Goal: Task Accomplishment & Management: Use online tool/utility

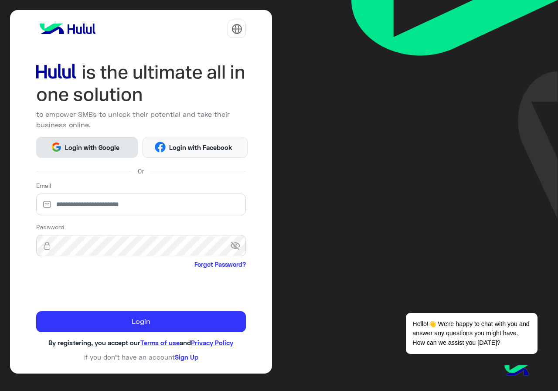
click at [81, 149] on span "Login with Google" at bounding box center [92, 147] width 61 height 10
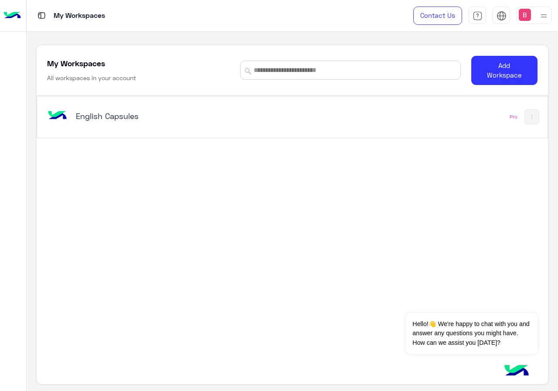
click at [119, 121] on h5 "English Capsules" at bounding box center [165, 116] width 178 height 10
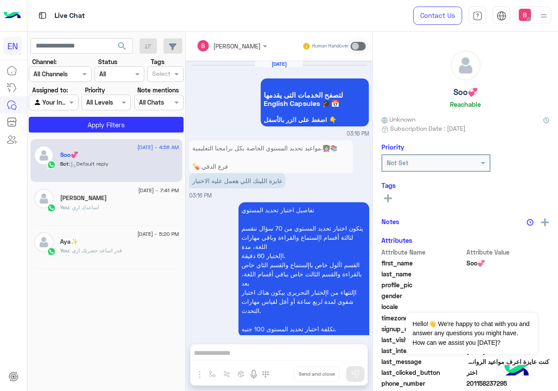
scroll to position [967, 0]
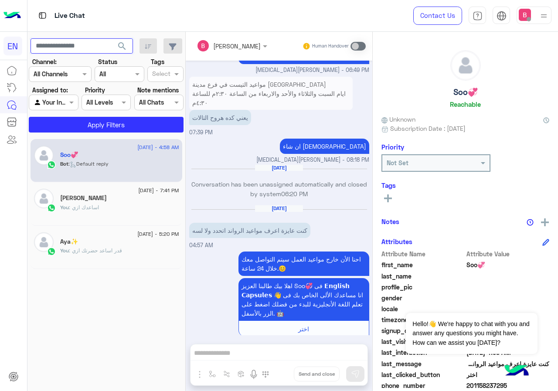
paste input "**********"
type input "**********"
click at [126, 44] on span "search" at bounding box center [122, 46] width 10 height 10
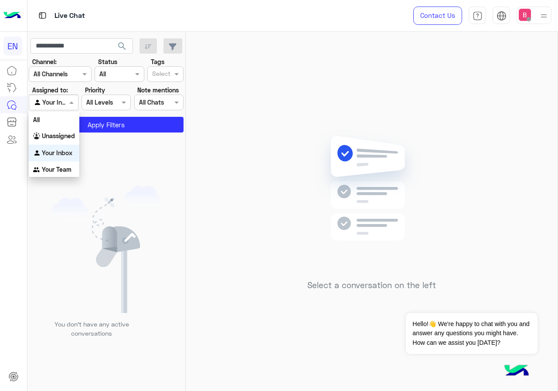
click at [64, 102] on div at bounding box center [53, 102] width 48 height 10
click at [60, 132] on div "Unassigned" at bounding box center [54, 136] width 51 height 17
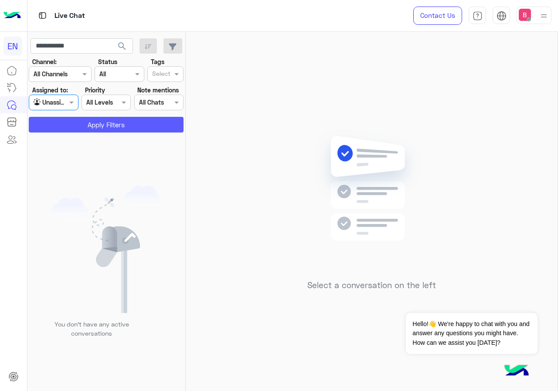
click at [90, 124] on button "Apply Filters" at bounding box center [106, 125] width 155 height 16
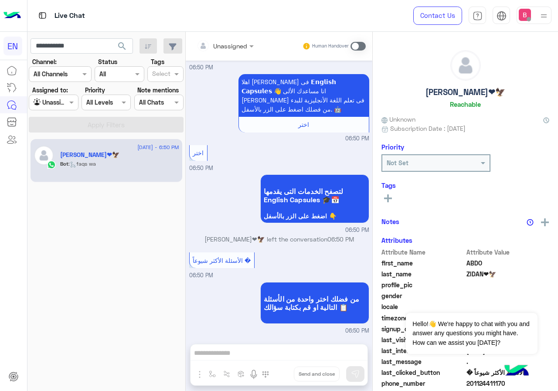
scroll to position [412, 0]
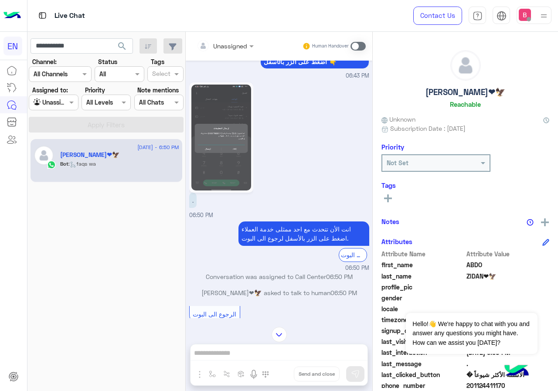
click at [229, 137] on img at bounding box center [221, 138] width 60 height 106
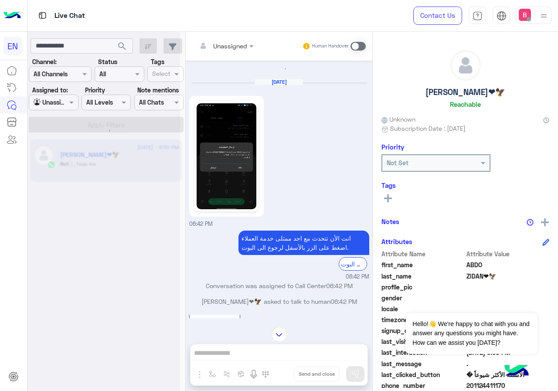
scroll to position [0, 0]
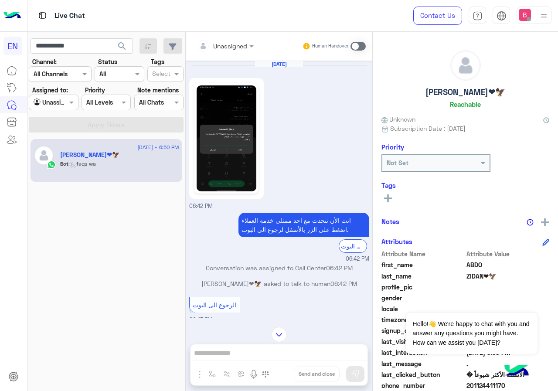
click at [226, 173] on img at bounding box center [226, 138] width 60 height 106
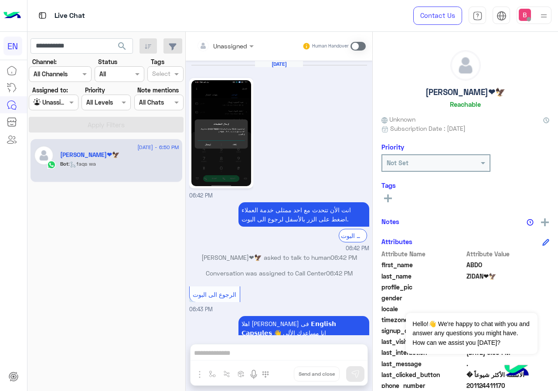
scroll to position [690, 0]
